Goal: Task Accomplishment & Management: Use online tool/utility

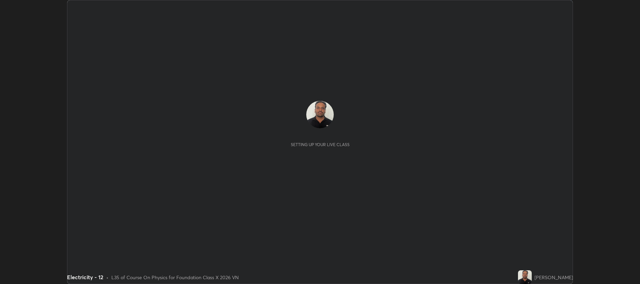
scroll to position [284, 639]
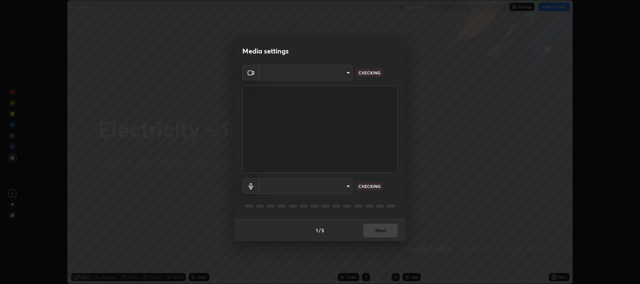
type input "2a561c120c3220b2f8b99532909308587796bda8d732d287aca83a6dd182eb89"
type input "4248022660fb31bfe16568b74ac375d69b7b1dc60cb96e3dcbfb7e6c121d0d47"
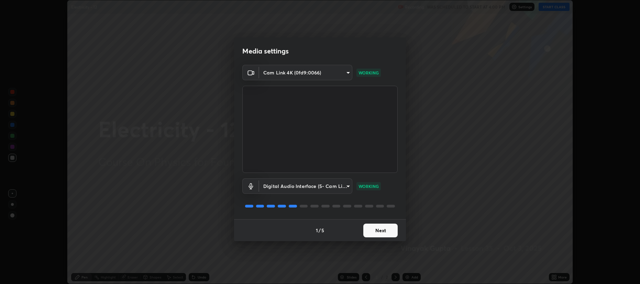
click at [378, 232] on button "Next" at bounding box center [380, 231] width 34 height 14
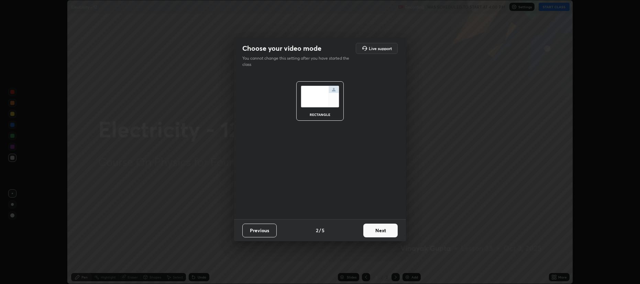
click at [382, 232] on button "Next" at bounding box center [380, 231] width 34 height 14
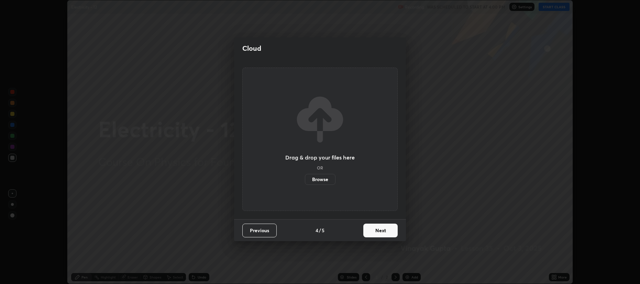
click at [383, 230] on button "Next" at bounding box center [380, 231] width 34 height 14
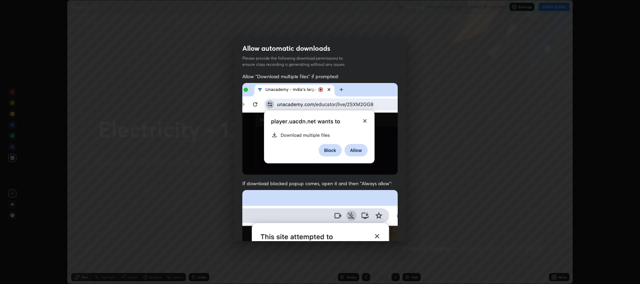
click at [384, 233] on img at bounding box center [319, 265] width 155 height 150
click at [383, 232] on img at bounding box center [319, 265] width 155 height 150
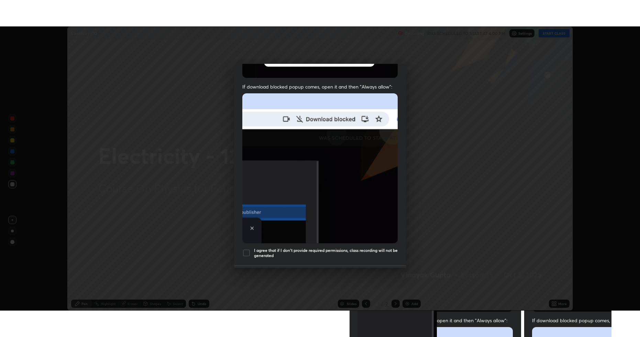
scroll to position [139, 0]
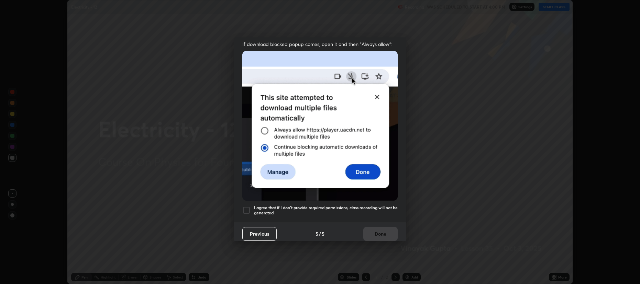
click at [345, 201] on div "Allow "Download multiple files" if prompted: If download blocked popup comes, o…" at bounding box center [320, 78] width 172 height 289
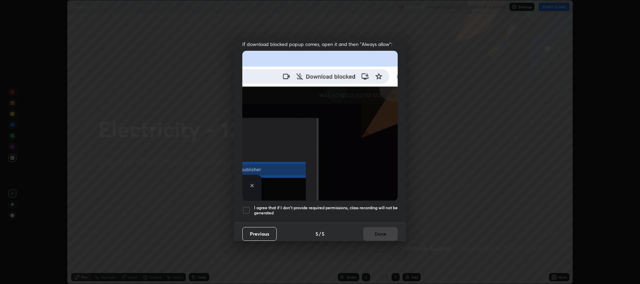
click at [369, 205] on h5 "I agree that if I don't provide required permissions, class recording will not …" at bounding box center [326, 210] width 144 height 11
click at [386, 227] on button "Done" at bounding box center [380, 234] width 34 height 14
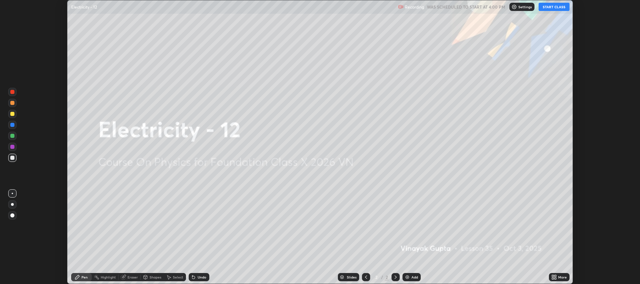
click at [561, 276] on div "More" at bounding box center [562, 277] width 9 height 3
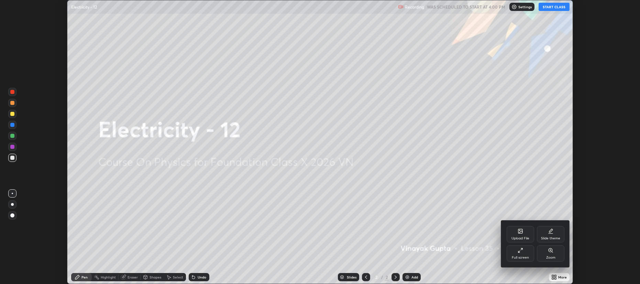
click at [530, 264] on div "Upload File Slide theme Full screen Zoom" at bounding box center [535, 244] width 69 height 47
click at [526, 252] on div "Full screen" at bounding box center [519, 254] width 27 height 16
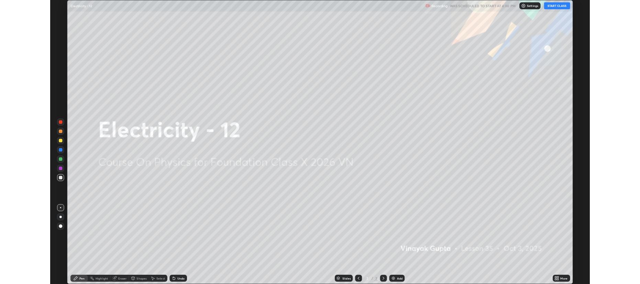
scroll to position [337, 639]
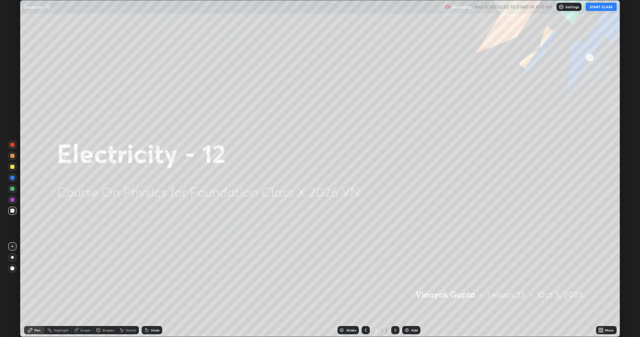
click at [603, 10] on button "START CLASS" at bounding box center [600, 7] width 31 height 8
click at [415, 284] on div "Add" at bounding box center [414, 330] width 7 height 3
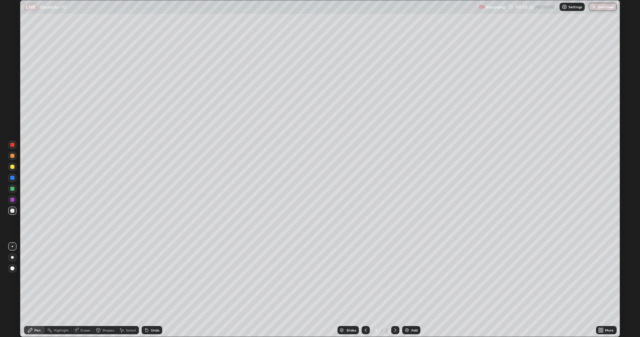
click at [14, 167] on div at bounding box center [12, 167] width 4 height 4
click at [82, 284] on div "Eraser" at bounding box center [85, 330] width 10 height 3
click at [37, 284] on div "Pen" at bounding box center [37, 330] width 6 height 3
click at [85, 284] on div "Eraser" at bounding box center [85, 330] width 10 height 3
click at [34, 284] on div "Pen" at bounding box center [34, 330] width 21 height 8
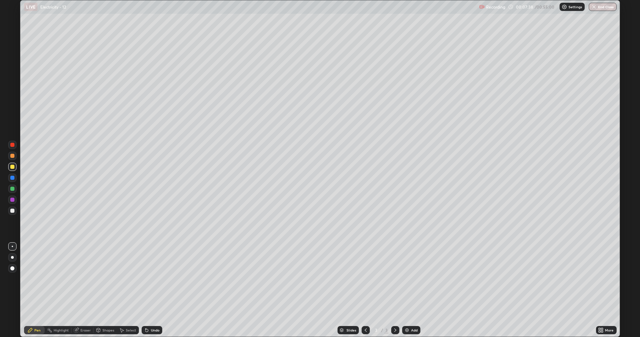
click at [410, 284] on div "Add" at bounding box center [411, 330] width 18 height 8
click at [126, 284] on div "Select" at bounding box center [128, 330] width 22 height 8
click at [366, 284] on icon at bounding box center [365, 330] width 5 height 5
click at [81, 284] on div "Eraser" at bounding box center [85, 330] width 10 height 3
click at [38, 284] on div "Pen" at bounding box center [34, 330] width 21 height 8
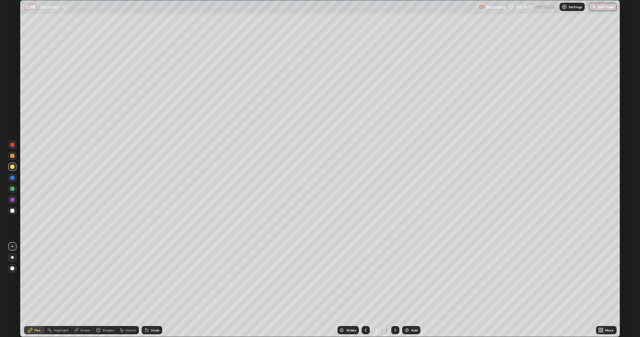
click at [408, 284] on img at bounding box center [406, 330] width 5 height 5
click at [16, 214] on div at bounding box center [12, 210] width 8 height 11
click at [86, 284] on div "Eraser" at bounding box center [85, 330] width 10 height 3
click at [34, 284] on div "Pen" at bounding box center [34, 330] width 21 height 8
click at [391, 284] on div at bounding box center [395, 330] width 8 height 8
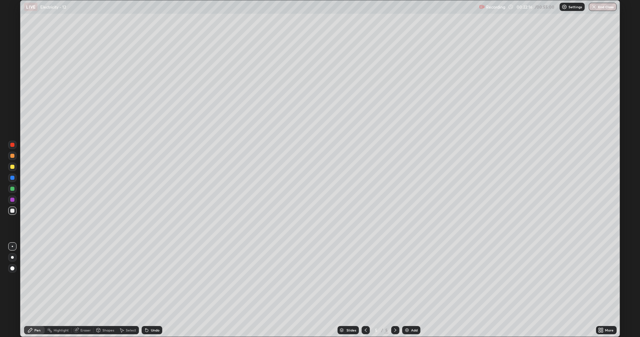
click at [83, 284] on div "Eraser" at bounding box center [85, 330] width 10 height 3
click at [13, 284] on span "Erase all" at bounding box center [13, 318] width 8 height 4
click at [10, 170] on div at bounding box center [12, 167] width 8 height 8
click at [159, 284] on div "Undo" at bounding box center [152, 330] width 21 height 8
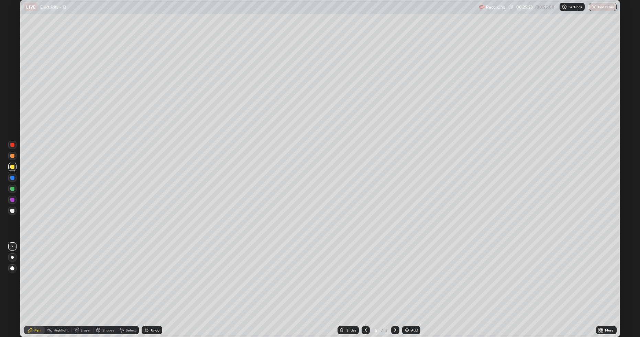
click at [11, 156] on div at bounding box center [12, 156] width 4 height 4
click at [413, 284] on div "Add" at bounding box center [414, 330] width 7 height 3
click at [10, 209] on div at bounding box center [12, 211] width 8 height 8
click at [413, 284] on div "Add" at bounding box center [414, 330] width 7 height 3
click at [11, 165] on div at bounding box center [12, 167] width 4 height 4
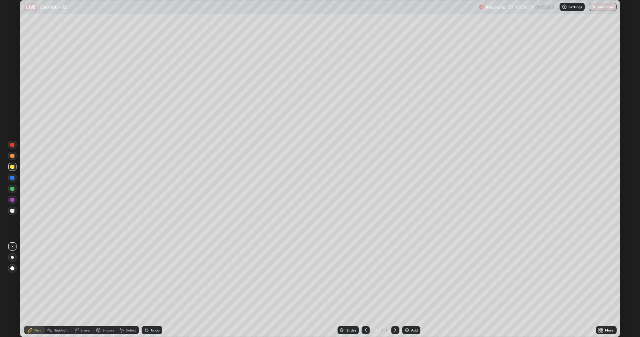
click at [14, 209] on div at bounding box center [12, 211] width 8 height 8
click at [10, 168] on div at bounding box center [12, 167] width 4 height 4
click at [152, 284] on div "Undo" at bounding box center [155, 330] width 9 height 3
click at [153, 284] on div "Undo" at bounding box center [155, 330] width 9 height 3
click at [154, 284] on div "Undo" at bounding box center [155, 330] width 9 height 3
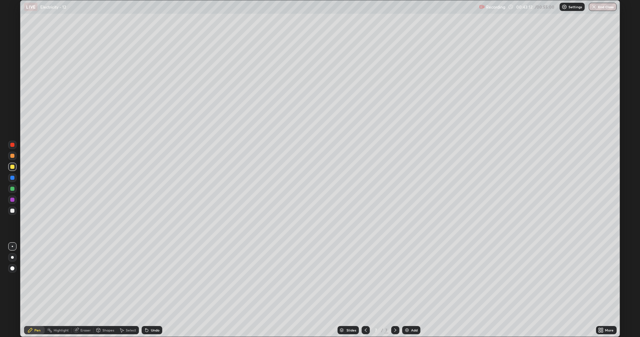
click at [153, 284] on div "Undo" at bounding box center [155, 330] width 9 height 3
click at [155, 284] on div "Undo" at bounding box center [155, 330] width 9 height 3
click at [152, 284] on div "Undo" at bounding box center [155, 330] width 9 height 3
click at [151, 284] on div "Undo" at bounding box center [152, 330] width 21 height 8
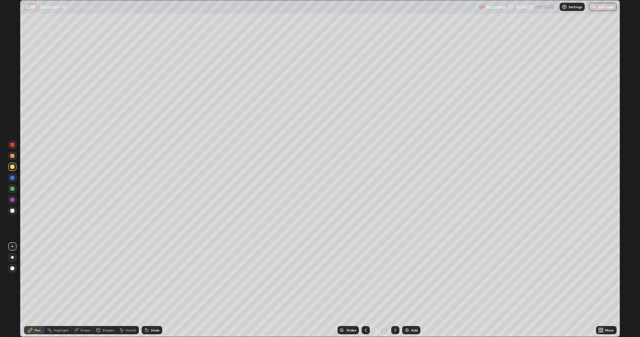
click at [152, 284] on div "Undo" at bounding box center [152, 330] width 21 height 8
click at [411, 284] on div "Add" at bounding box center [414, 330] width 7 height 3
click at [10, 210] on div at bounding box center [12, 211] width 8 height 8
click at [14, 209] on div at bounding box center [12, 211] width 8 height 8
click at [153, 284] on div "Undo" at bounding box center [155, 330] width 9 height 3
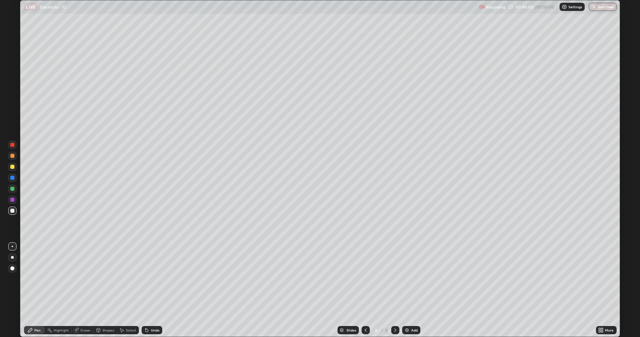
click at [157, 284] on div "Undo" at bounding box center [155, 330] width 9 height 3
click at [159, 284] on div "Undo" at bounding box center [152, 330] width 21 height 8
click at [158, 284] on div "Undo" at bounding box center [152, 330] width 21 height 8
click at [86, 284] on div "Eraser" at bounding box center [85, 330] width 10 height 3
click at [40, 284] on div "Pen" at bounding box center [37, 330] width 6 height 3
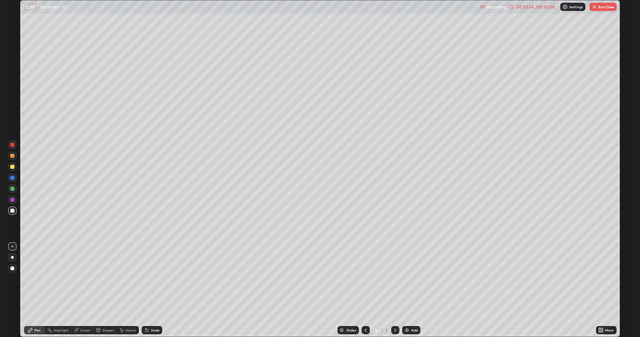
click at [601, 8] on button "End Class" at bounding box center [602, 7] width 27 height 8
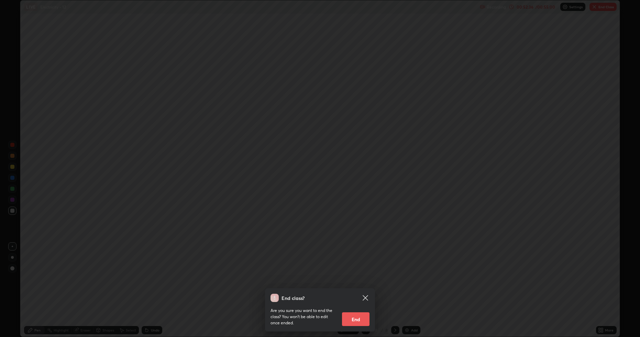
click at [358, 284] on button "End" at bounding box center [355, 320] width 27 height 14
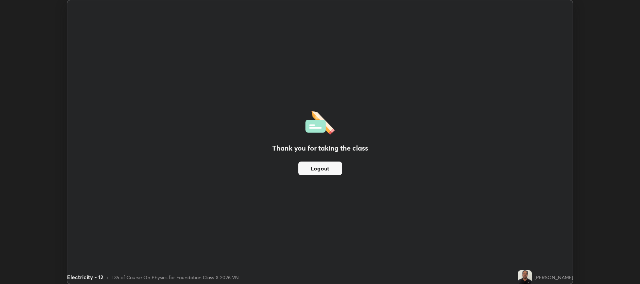
scroll to position [34070, 33715]
